Goal: Information Seeking & Learning: Learn about a topic

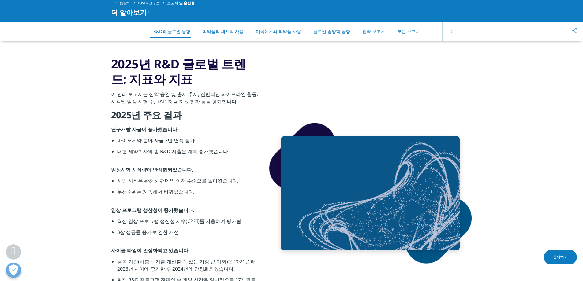
scroll to position [231, 0]
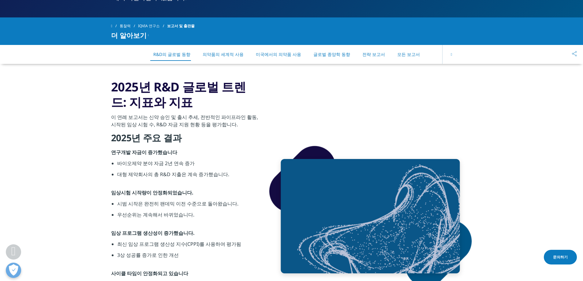
click at [450, 53] on icon at bounding box center [450, 55] width 1 height 4
click at [397, 53] on font "모든 보고서" at bounding box center [408, 54] width 23 height 6
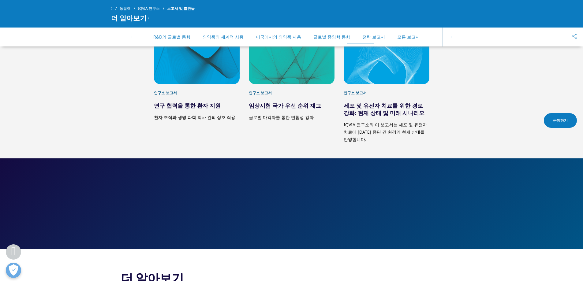
scroll to position [2940, 0]
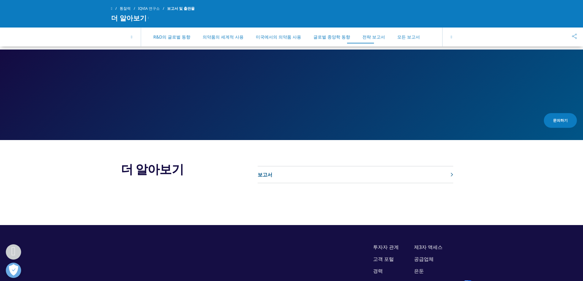
click at [288, 166] on link "보고서" at bounding box center [354, 174] width 195 height 17
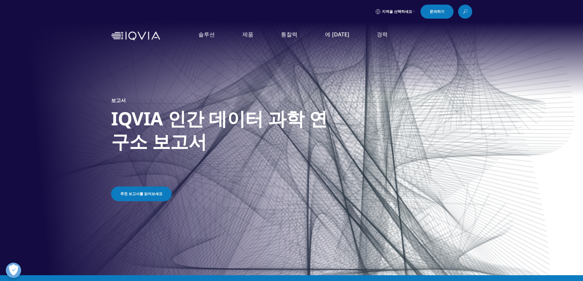
click at [139, 195] on font "추천 보고서를 읽어보세요" at bounding box center [141, 193] width 42 height 5
click at [464, 14] on icon at bounding box center [464, 12] width 5 height 8
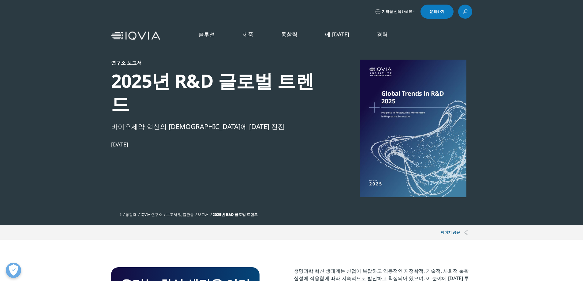
click at [460, 9] on link at bounding box center [465, 12] width 14 height 14
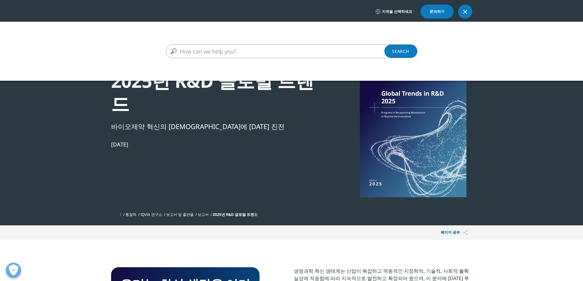
click at [241, 49] on input "Search" at bounding box center [283, 51] width 234 height 14
type input "ㅊ"
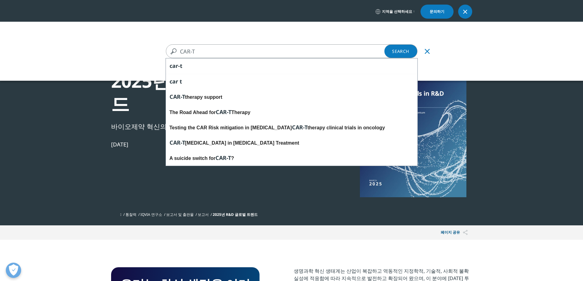
type input "CAR-T"
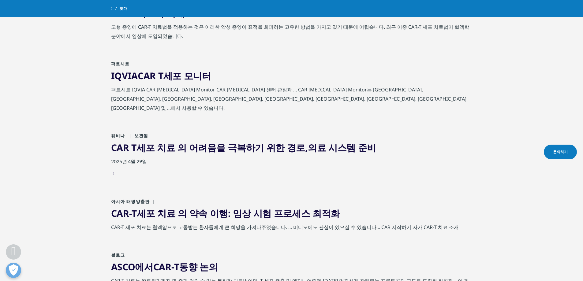
scroll to position [612, 0]
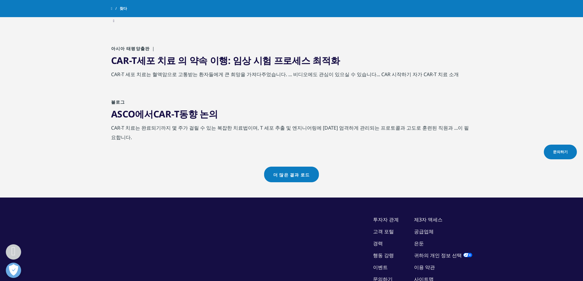
click at [279, 172] on font "더 많은 결과 로드" at bounding box center [291, 174] width 36 height 5
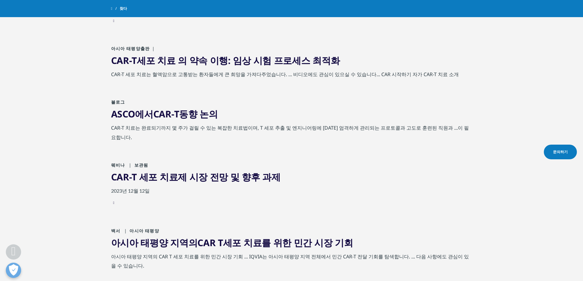
click at [187, 171] on font "-T 세포 치료제 시장 전망 및 향후 과제" at bounding box center [204, 177] width 151 height 13
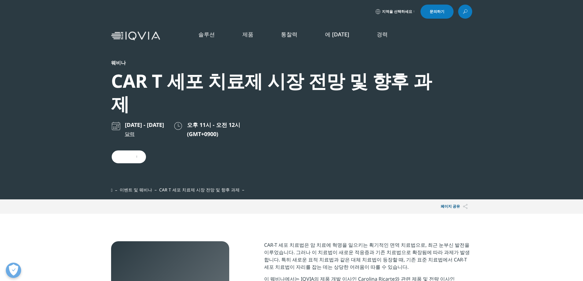
scroll to position [53, 118]
click at [464, 12] on icon at bounding box center [464, 13] width 2 height 2
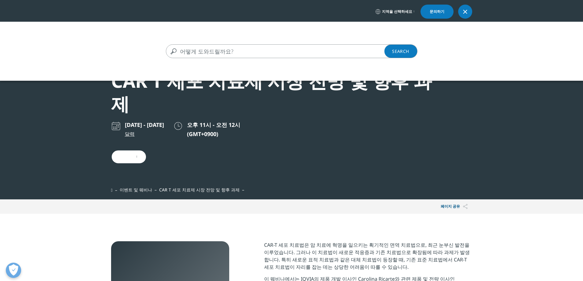
click at [191, 51] on input "찾다" at bounding box center [283, 51] width 234 height 14
paste input "Achieving CAR T-cell Therapy Health System Readiness"
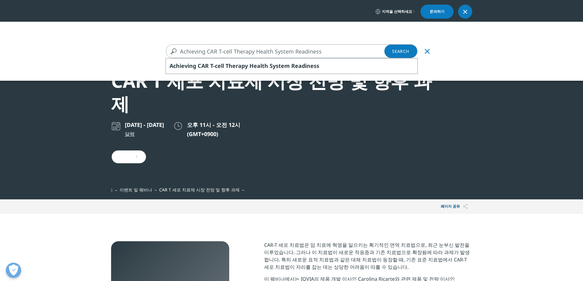
type input "Achieving CAR T-cell Therapy Health System Readiness"
click at [394, 52] on link "Search Loading" at bounding box center [400, 51] width 33 height 14
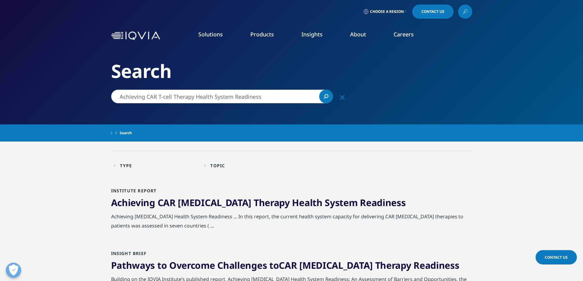
click at [292, 207] on span "Health" at bounding box center [307, 202] width 30 height 13
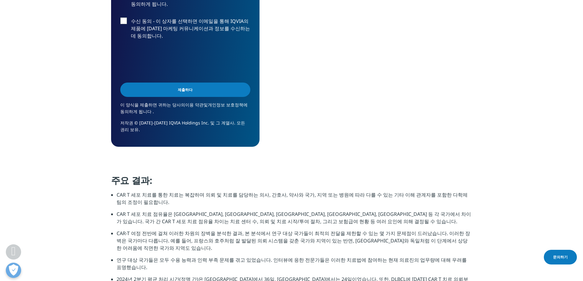
scroll to position [612, 0]
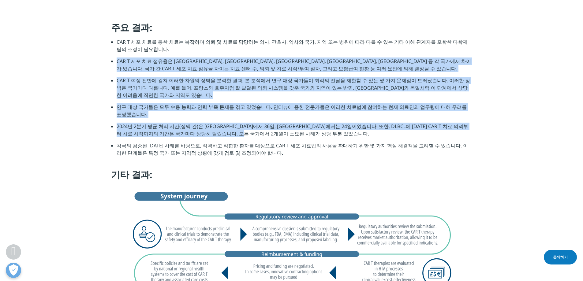
drag, startPoint x: 117, startPoint y: 62, endPoint x: 346, endPoint y: 124, distance: 237.6
click at [346, 124] on ul "CAR T 세포 치료를 통한 치료는 복잡하며 의뢰 및 치료를 담당하는 의사, 간호사, 약사와 국가, 지역 또는 병원에 따라 다를 수 있는 기타…" at bounding box center [291, 99] width 361 height 123
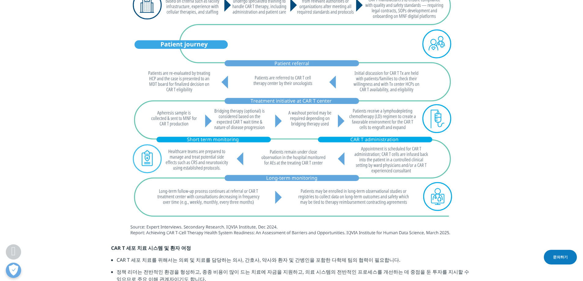
scroll to position [1070, 0]
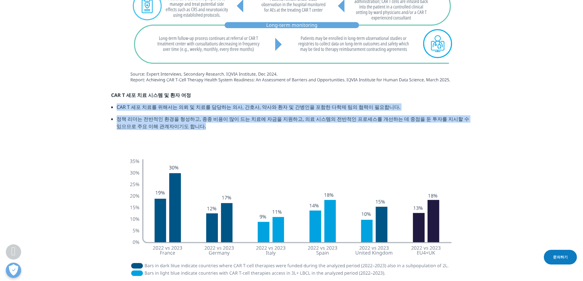
drag, startPoint x: 117, startPoint y: 100, endPoint x: 203, endPoint y: 116, distance: 87.6
click at [203, 116] on ul "CAR T 세포 치료를 위해서는 의뢰 및 치료를 담당하는 의사, 간호사, 약사와 환자 및 간병인을 포함한 다학제 팀의 협력이 필요합니다. 정책…" at bounding box center [291, 118] width 361 height 31
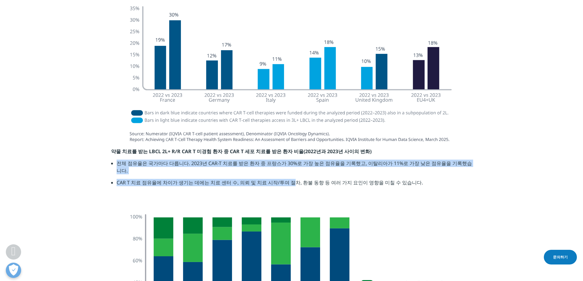
drag, startPoint x: 118, startPoint y: 158, endPoint x: 284, endPoint y: 167, distance: 166.2
click at [284, 167] on ul "전체 점유율은 국가마다 다릅니다. 2023년 CAR-T 치료를 받은 환자 중 프랑스가 30%로 가장 높은 점유율을 기록했고, 이탈리아가 11%…" at bounding box center [291, 175] width 361 height 31
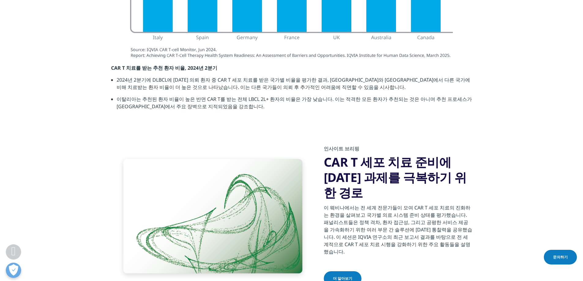
scroll to position [1988, 0]
